Goal: Task Accomplishment & Management: Use online tool/utility

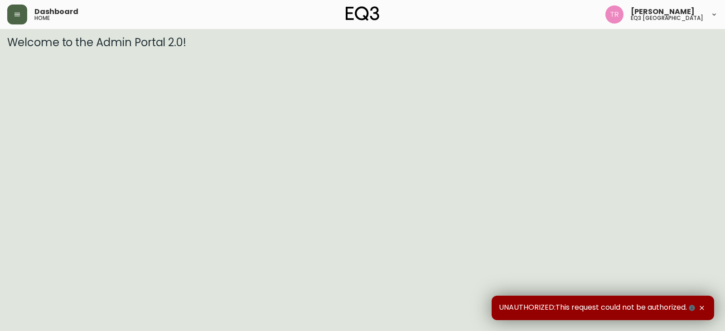
click at [21, 10] on button "button" at bounding box center [17, 15] width 20 height 20
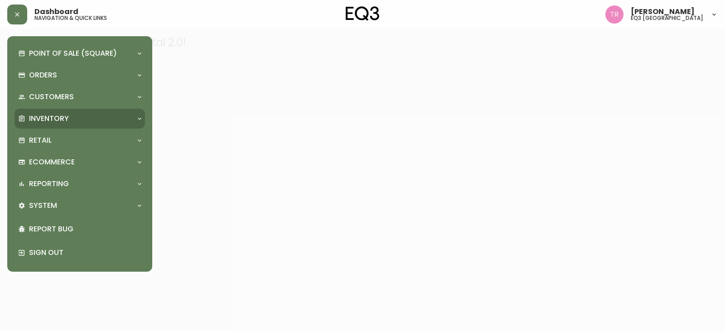
click at [52, 119] on p "Inventory" at bounding box center [49, 119] width 40 height 10
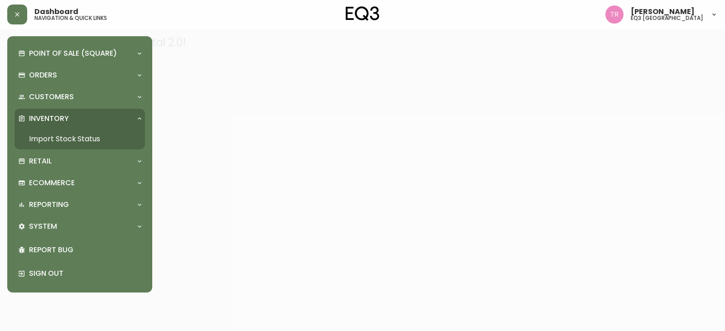
click at [62, 140] on link "Import Stock Status" at bounding box center [79, 139] width 130 height 21
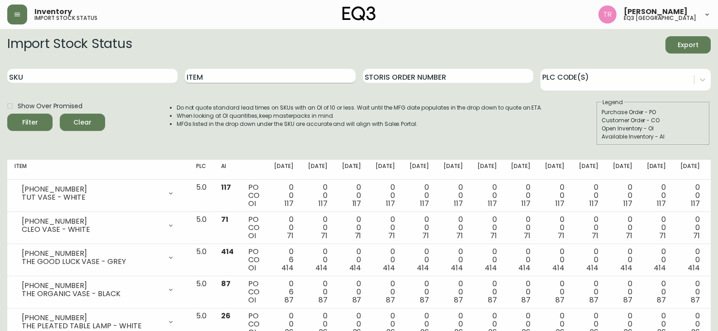
click at [278, 79] on input "Item" at bounding box center [270, 76] width 170 height 14
type input "WOOLY"
click at [7, 114] on button "Filter" at bounding box center [29, 122] width 45 height 17
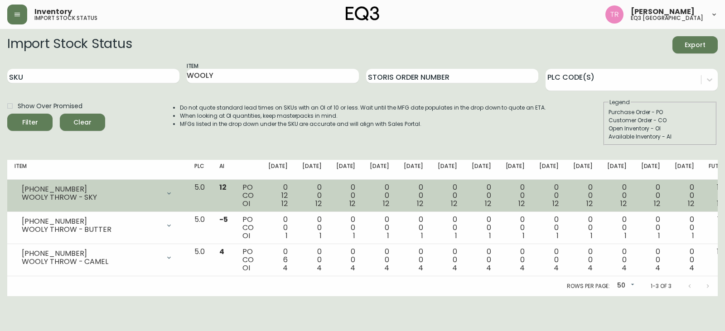
click at [78, 197] on div "WOOLY THROW - SKY" at bounding box center [91, 197] width 138 height 8
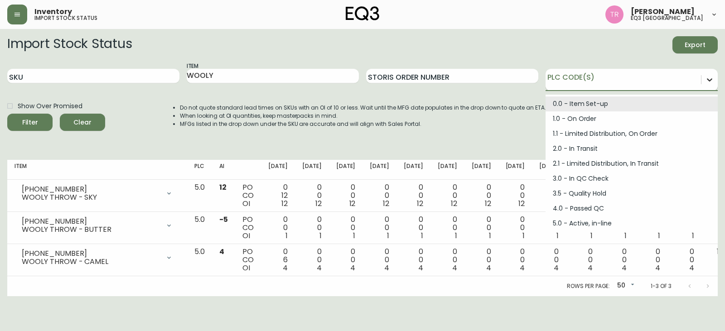
click at [711, 83] on icon at bounding box center [709, 79] width 9 height 9
click at [565, 59] on form "Import Stock Status Export SKU Item WOOLY Storis Order Number option 0.0 - Item…" at bounding box center [362, 90] width 710 height 109
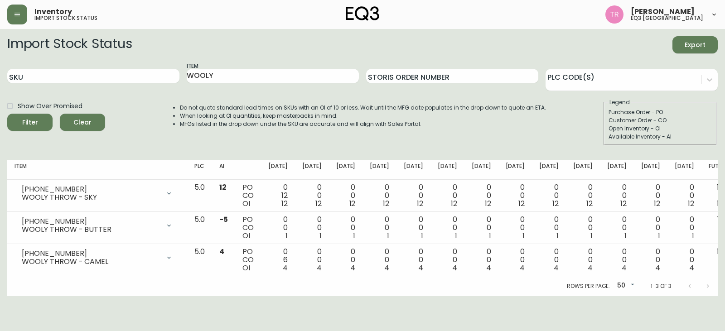
click at [706, 19] on div "[PERSON_NAME] eq3 [GEOGRAPHIC_DATA]" at bounding box center [661, 14] width 112 height 18
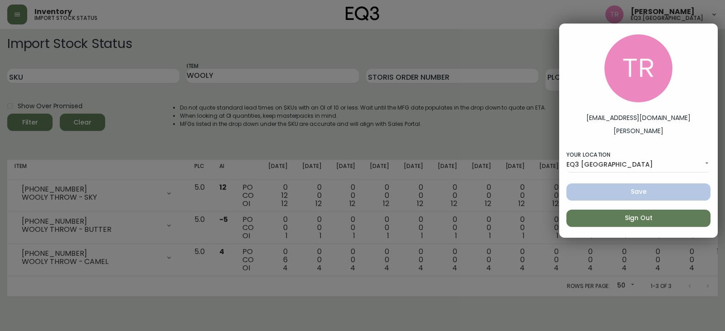
click at [541, 34] on div at bounding box center [362, 165] width 725 height 331
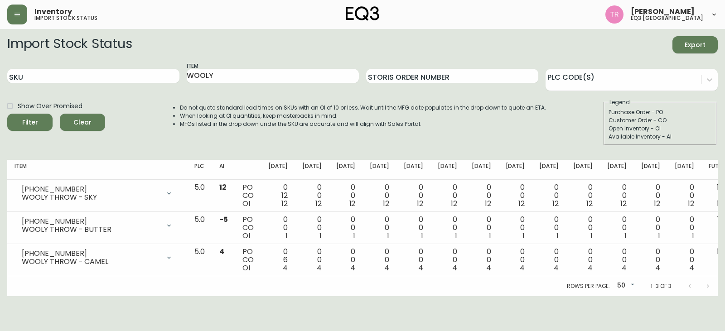
click at [697, 24] on div "Inventory import stock status [PERSON_NAME] eq3 [GEOGRAPHIC_DATA]" at bounding box center [362, 14] width 710 height 29
